Goal: Check status: Check status

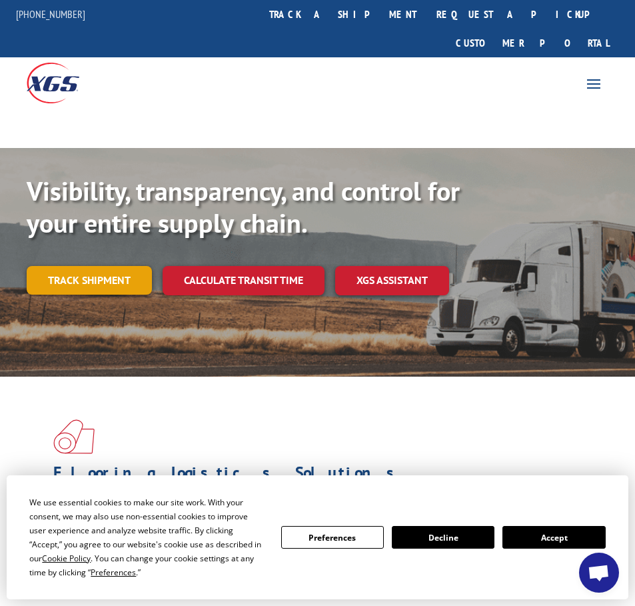
click at [87, 266] on link "Track shipment" at bounding box center [89, 280] width 125 height 28
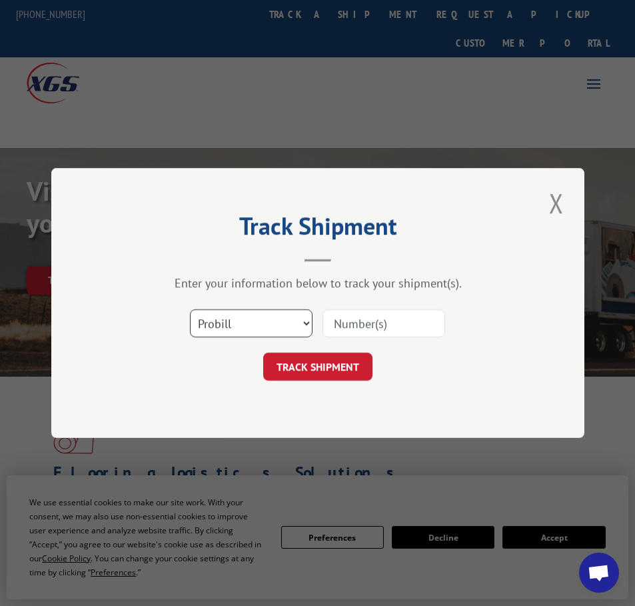
click at [252, 337] on select "Select category... Probill BOL PO" at bounding box center [251, 323] width 123 height 28
click at [190, 309] on select "Select category... Probill BOL PO" at bounding box center [251, 323] width 123 height 28
click at [400, 315] on input at bounding box center [384, 323] width 123 height 28
click at [397, 325] on input at bounding box center [384, 323] width 123 height 28
paste input "17208068"
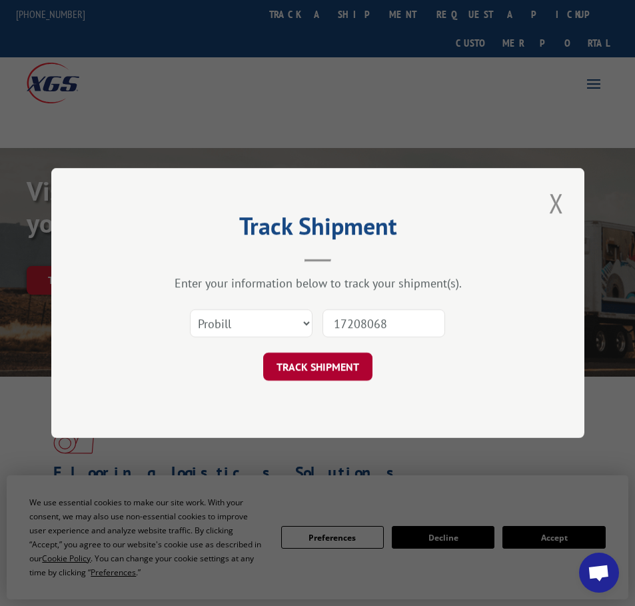
type input "17208068"
click at [359, 367] on button "TRACK SHIPMENT" at bounding box center [317, 367] width 109 height 28
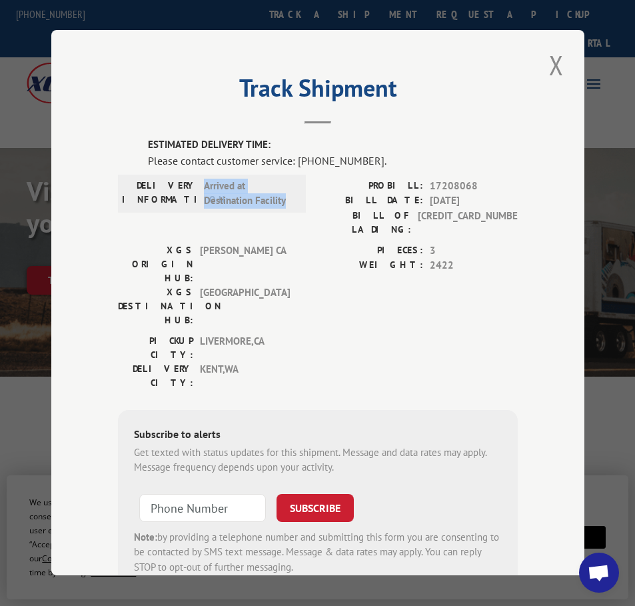
drag, startPoint x: 219, startPoint y: 183, endPoint x: 293, endPoint y: 195, distance: 74.9
click at [293, 195] on div "DELIVERY INFORMATION: Arrived at Destination Facility" at bounding box center [212, 194] width 180 height 30
copy span "Arrived at Destination Facility"
